Goal: Use online tool/utility: Utilize a website feature to perform a specific function

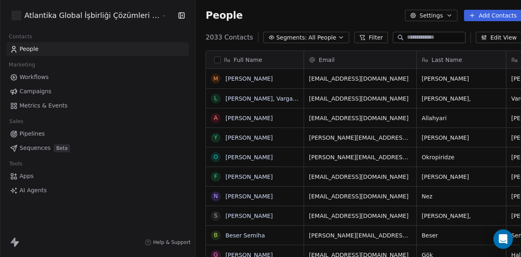
scroll to position [220, 345]
click at [33, 192] on span "AI Agents" at bounding box center [33, 190] width 27 height 9
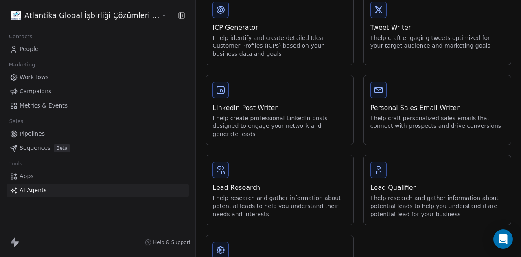
scroll to position [168, 0]
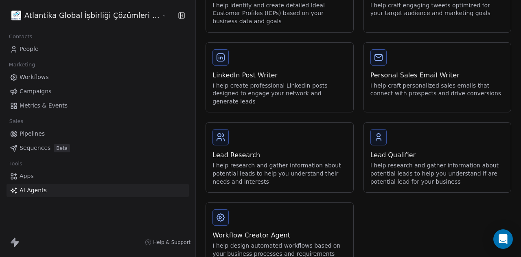
click at [402, 162] on div "I help research and gather information about potential leads to help you unders…" at bounding box center [438, 174] width 134 height 24
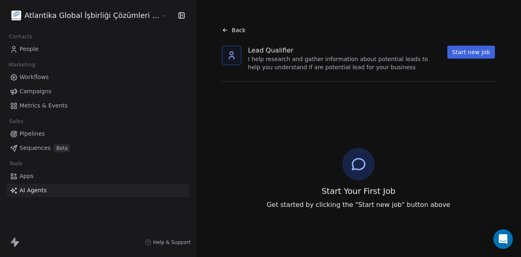
click at [464, 49] on button "Start new job" at bounding box center [471, 52] width 48 height 13
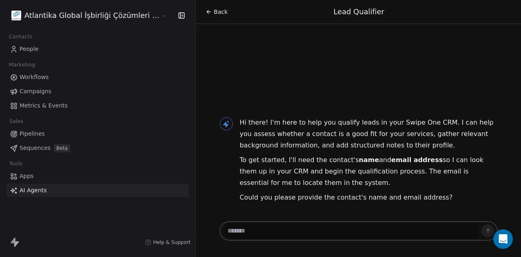
click at [214, 13] on span "Back" at bounding box center [221, 12] width 14 height 8
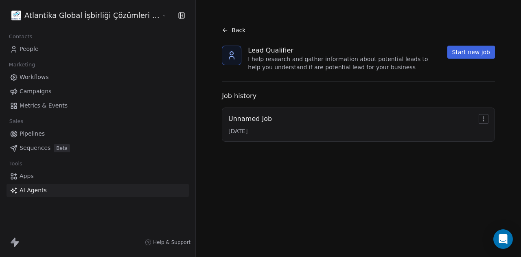
click at [232, 29] on span "Back" at bounding box center [239, 30] width 14 height 8
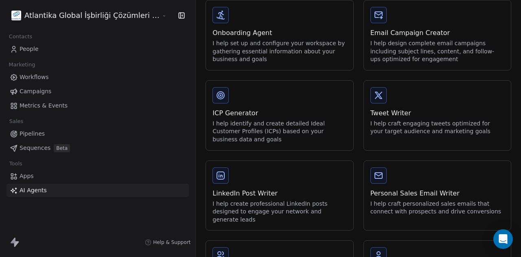
scroll to position [129, 0]
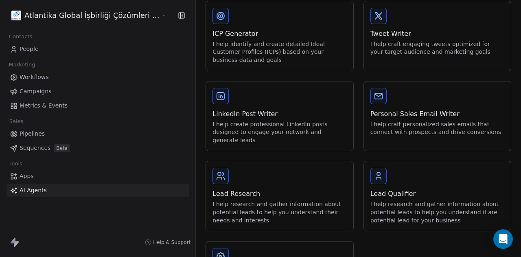
click at [235, 200] on div "I help research and gather information about potential leads to help you unders…" at bounding box center [280, 212] width 134 height 24
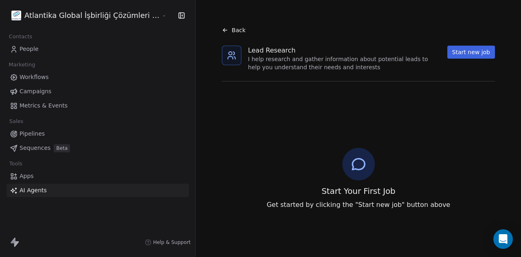
click at [459, 50] on button "Start new job" at bounding box center [471, 52] width 48 height 13
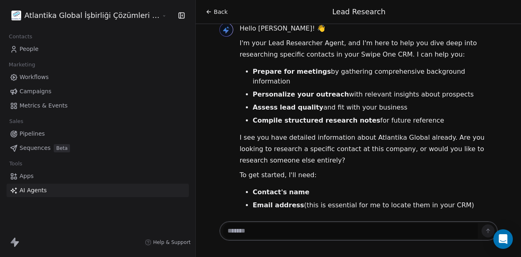
scroll to position [32, 0]
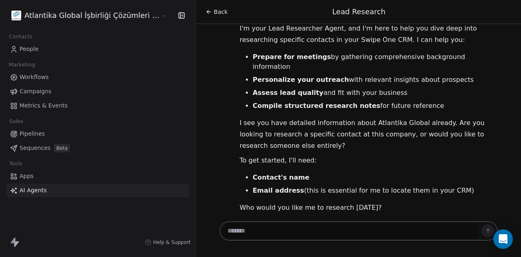
click at [258, 232] on textarea at bounding box center [350, 230] width 255 height 15
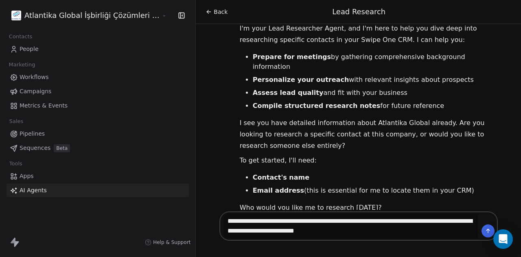
type textarea "**********"
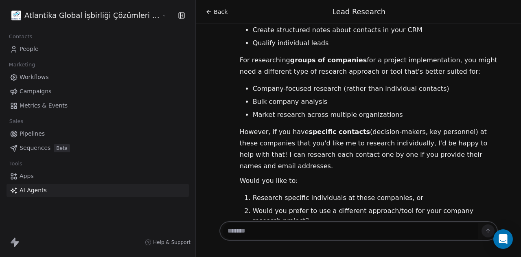
scroll to position [392, 0]
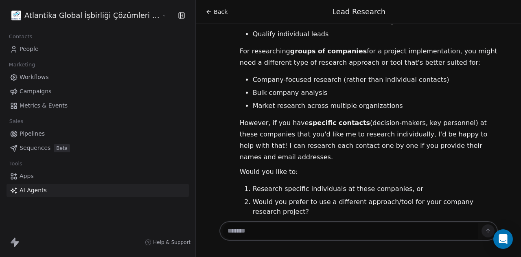
click at [245, 236] on textarea at bounding box center [350, 230] width 255 height 15
type textarea "*"
click at [206, 10] on div "Back" at bounding box center [217, 12] width 22 height 8
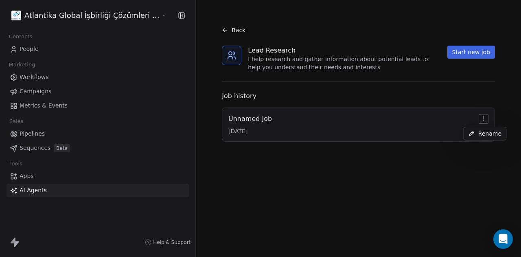
click at [485, 119] on html "Atlantika Global İşbirliği Çözümleri [PERSON_NAME]. Sanayi ve Tic. A.Ş Contacts…" at bounding box center [260, 170] width 521 height 341
click at [431, 79] on html "Atlantika Global İşbirliği Çözümleri [PERSON_NAME]. Sanayi ve Tic. A.Ş Contacts…" at bounding box center [260, 170] width 521 height 341
click at [29, 46] on span "People" at bounding box center [29, 49] width 19 height 9
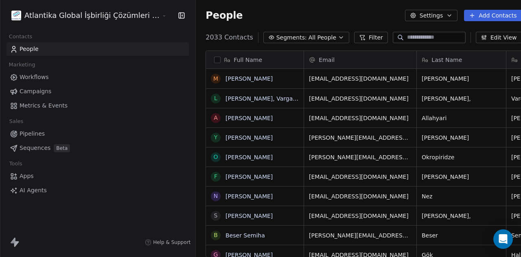
scroll to position [220, 345]
click at [31, 76] on span "Workflows" at bounding box center [34, 77] width 29 height 9
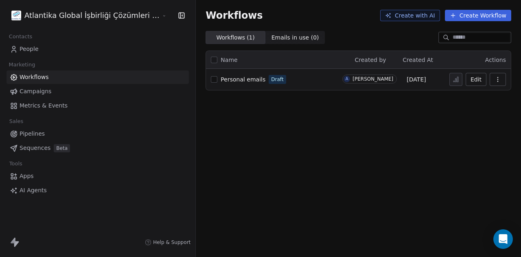
click at [24, 176] on span "Apps" at bounding box center [27, 176] width 14 height 9
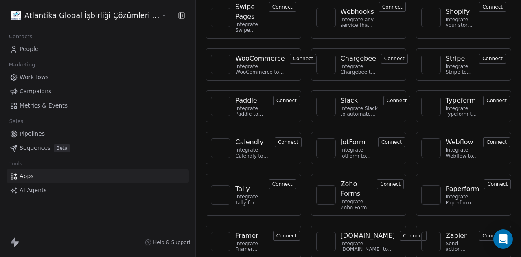
scroll to position [53, 0]
